Goal: Transaction & Acquisition: Purchase product/service

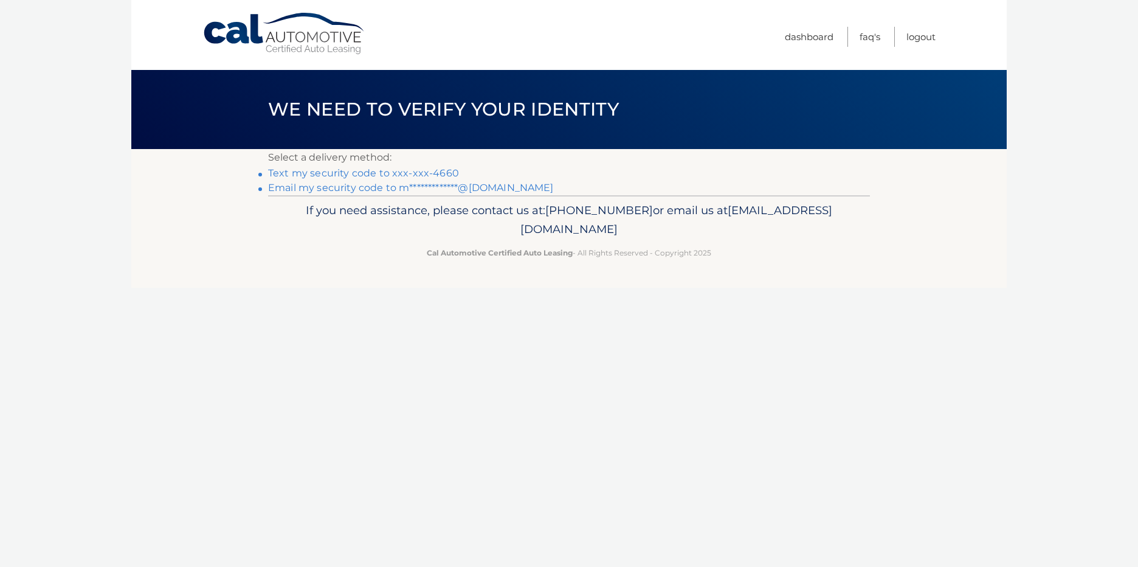
click at [384, 170] on link "Text my security code to xxx-xxx-4660" at bounding box center [363, 173] width 191 height 12
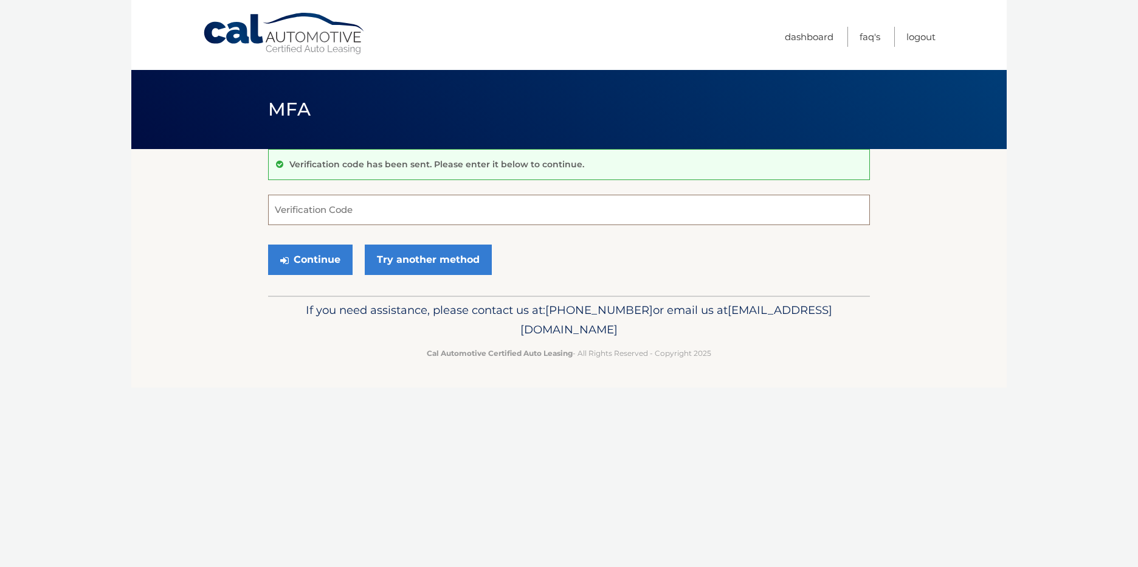
click at [443, 216] on input "Verification Code" at bounding box center [569, 210] width 602 height 30
type input "180156"
click at [330, 255] on button "Continue" at bounding box center [310, 259] width 85 height 30
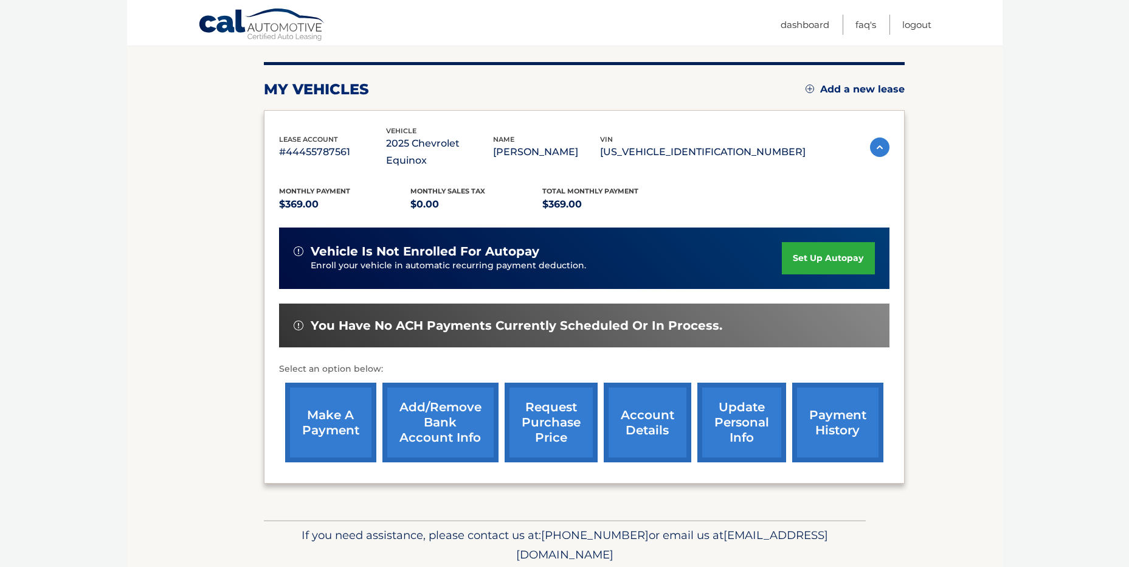
scroll to position [187, 0]
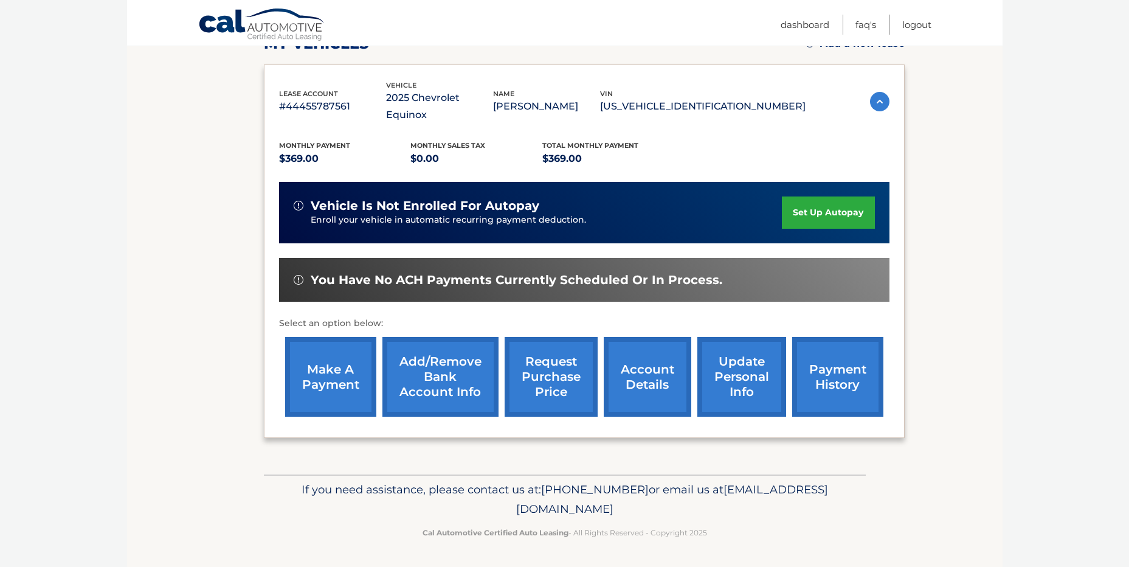
click at [340, 379] on link "make a payment" at bounding box center [330, 377] width 91 height 80
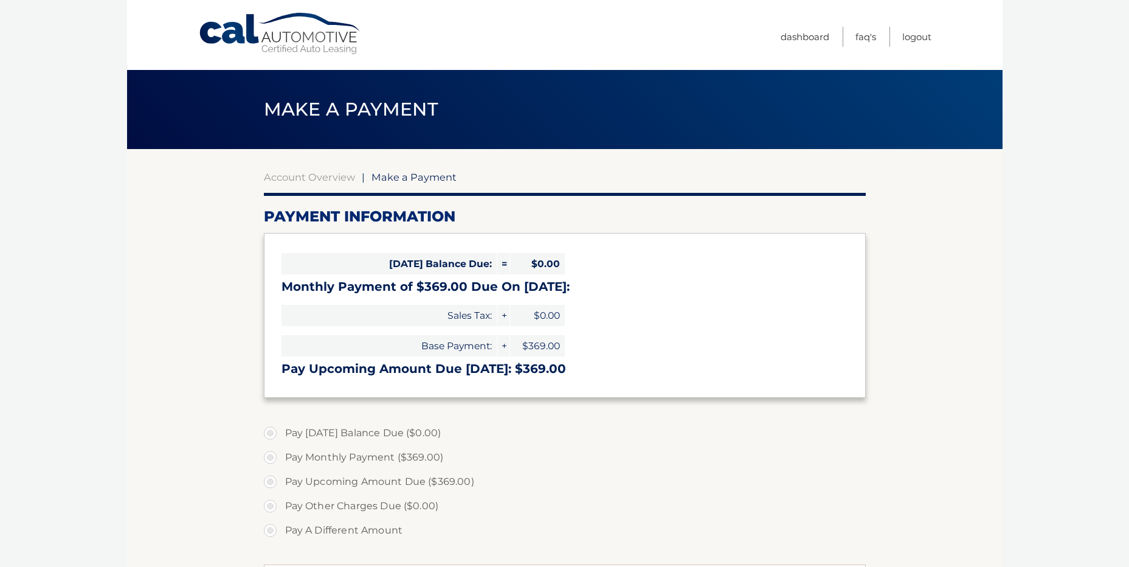
select select "MThmNTA5YWItMzA2NC00Njg3LWFhNzItZTBiMGMxMGNiZDg3"
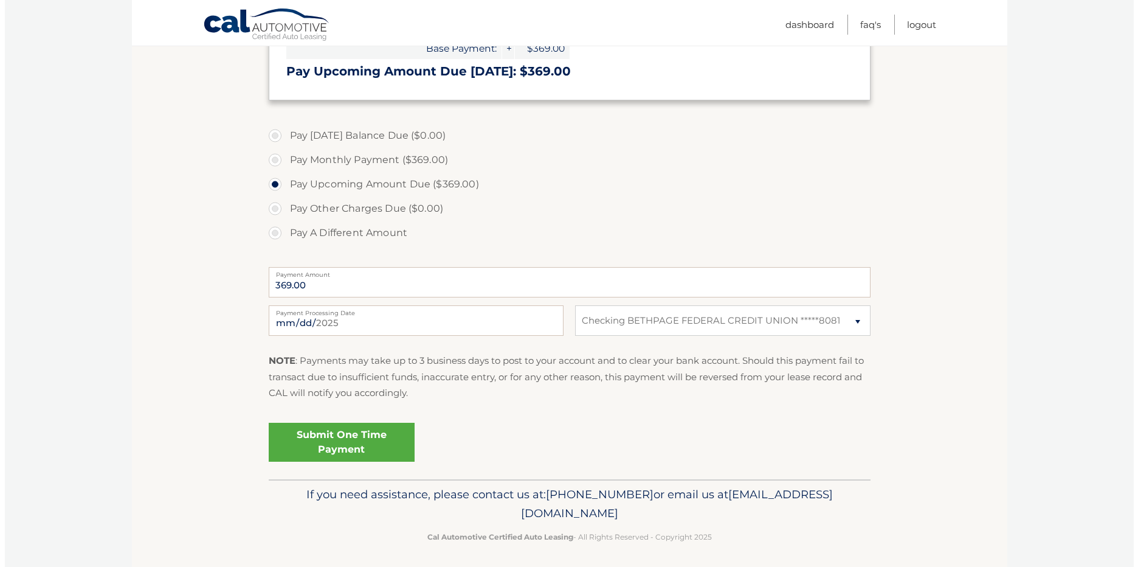
scroll to position [302, 0]
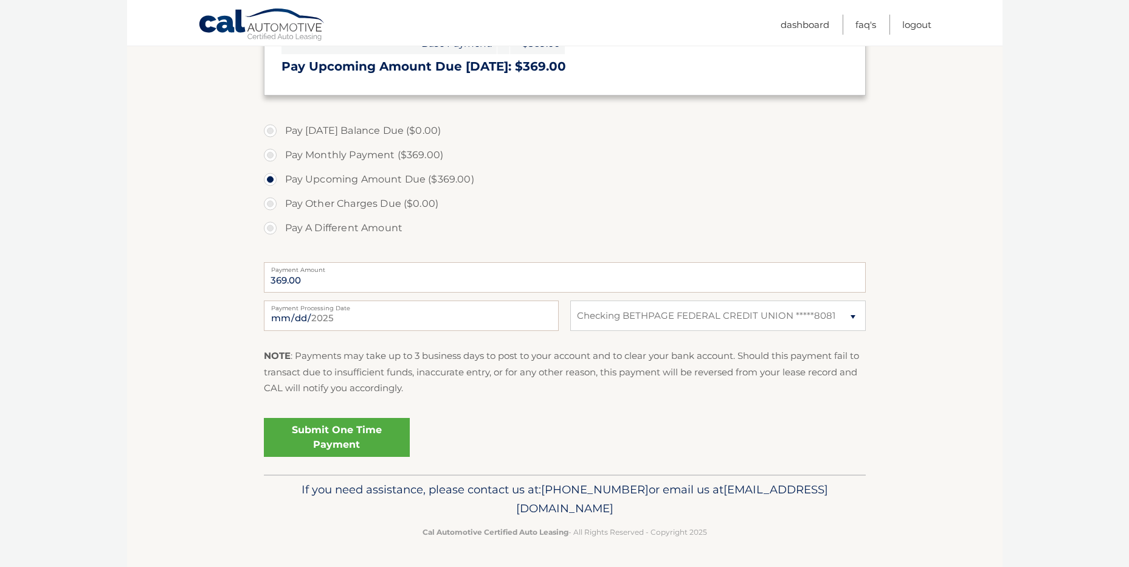
click at [353, 434] on link "Submit One Time Payment" at bounding box center [337, 437] width 146 height 39
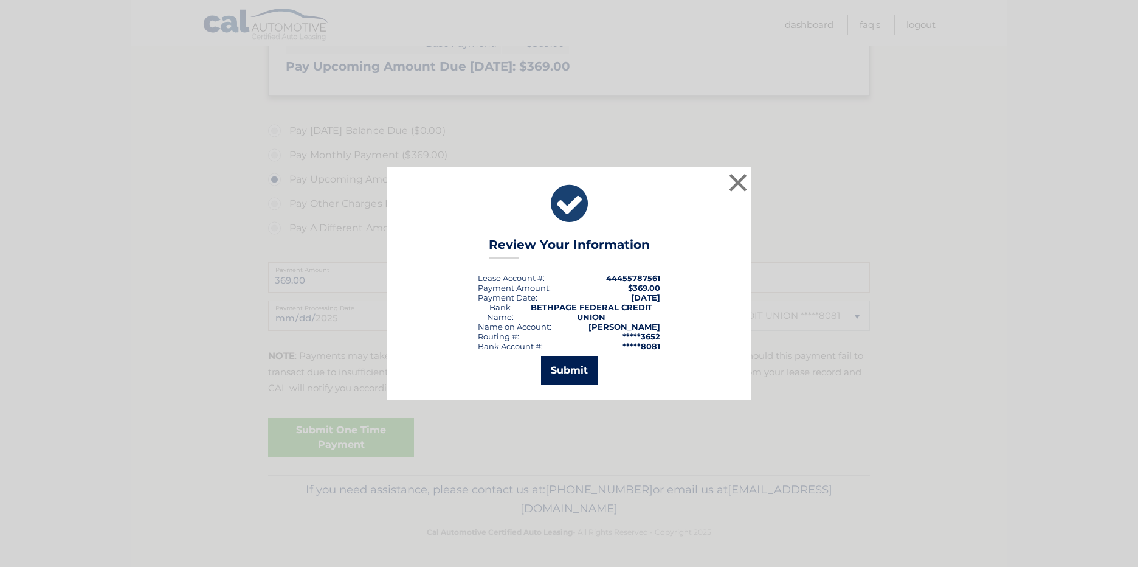
click at [564, 374] on button "Submit" at bounding box center [569, 370] width 57 height 29
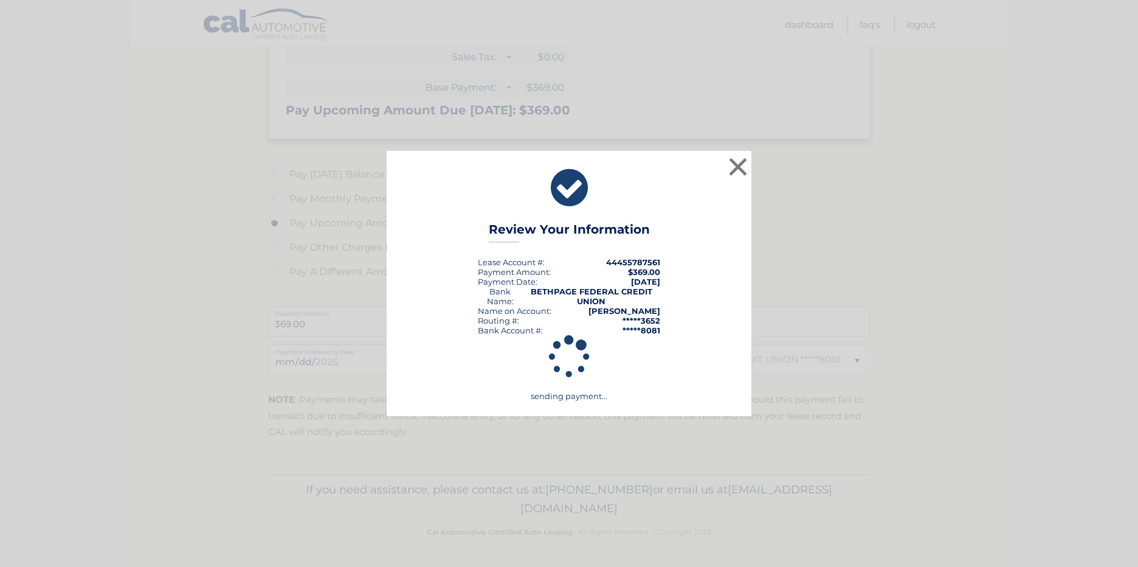
scroll to position [258, 0]
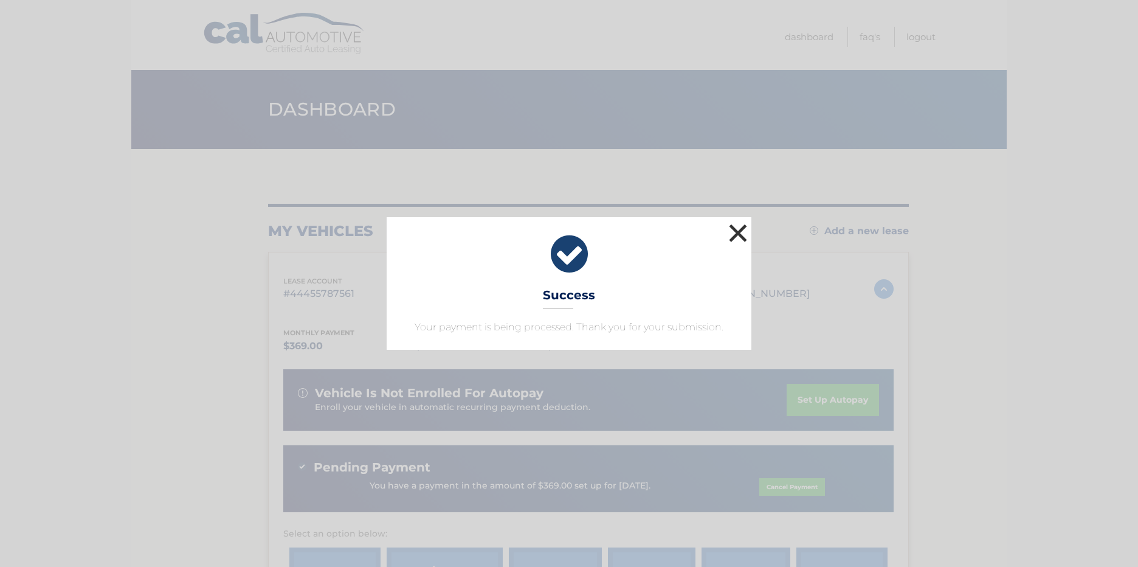
click at [736, 232] on button "×" at bounding box center [738, 233] width 24 height 24
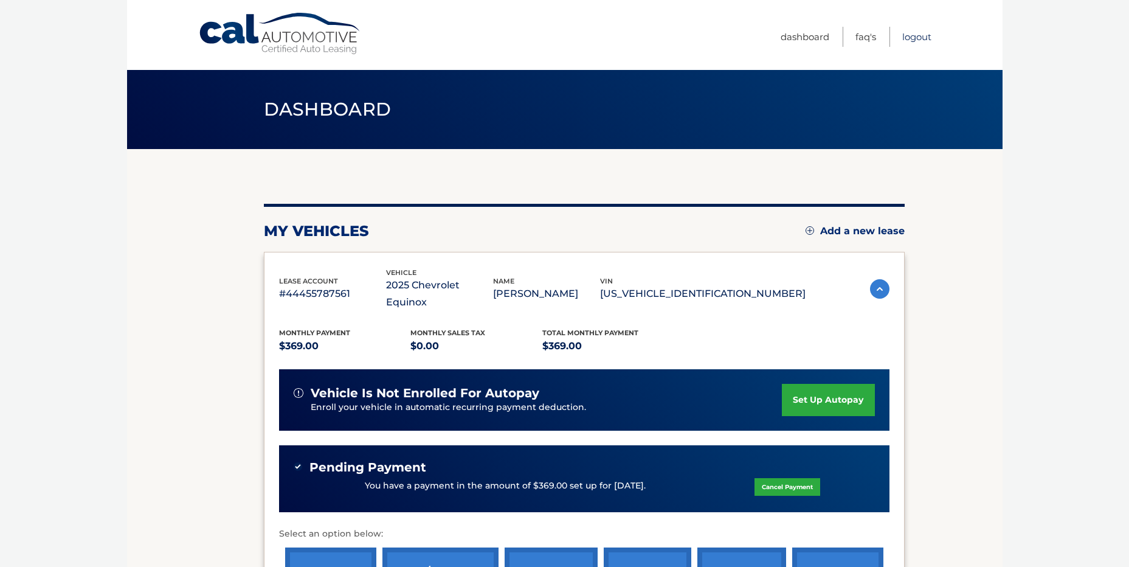
click at [918, 36] on link "Logout" at bounding box center [916, 37] width 29 height 20
